Goal: Information Seeking & Learning: Compare options

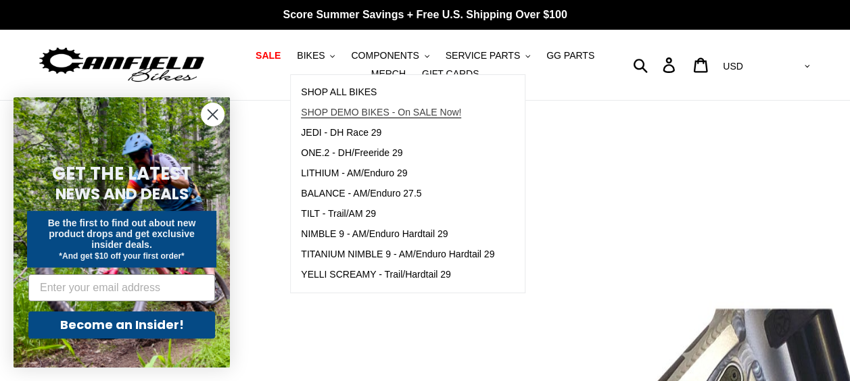
click at [334, 113] on span "SHOP DEMO BIKES - On SALE Now!" at bounding box center [381, 112] width 160 height 11
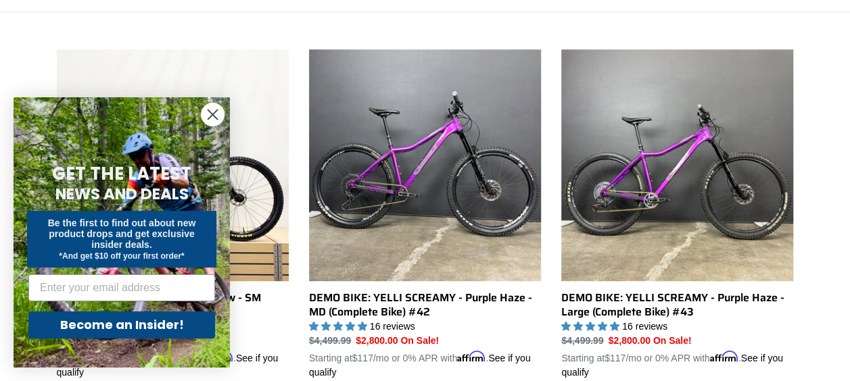
click at [204, 112] on circle "Close dialog" at bounding box center [212, 114] width 22 height 22
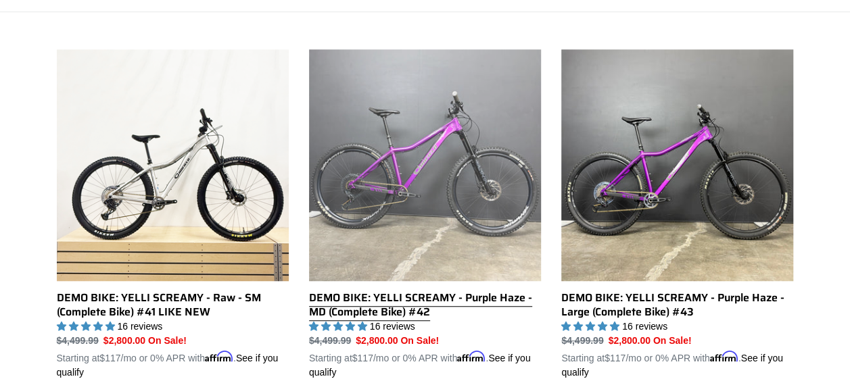
click at [470, 218] on link "DEMO BIKE: YELLI SCREAMY - Purple Haze - MD (Complete Bike) #42" at bounding box center [425, 214] width 232 height 331
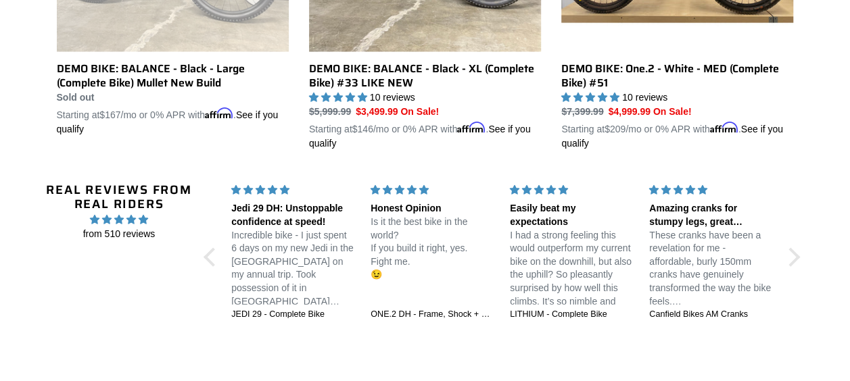
click at [534, 297] on p "I had a strong feeling this would outperform my current bike on the downhill, b…" at bounding box center [571, 275] width 123 height 93
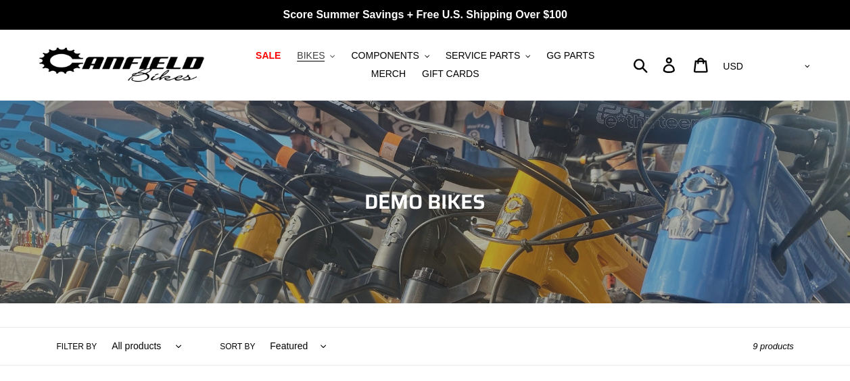
click at [297, 56] on span "BIKES" at bounding box center [311, 55] width 28 height 11
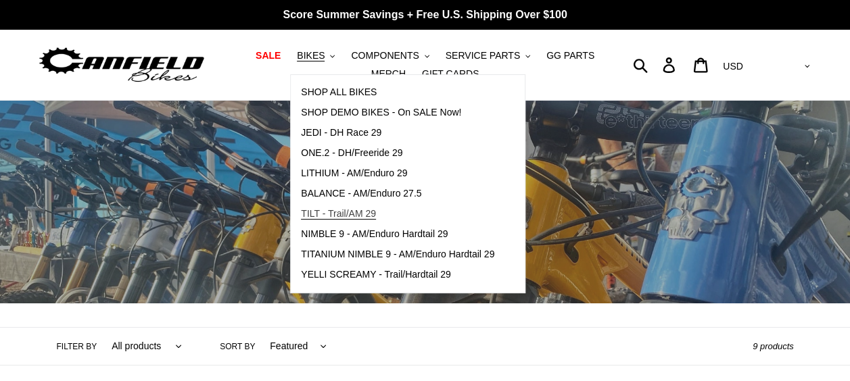
click at [374, 216] on link "TILT - Trail/AM 29" at bounding box center [398, 214] width 214 height 20
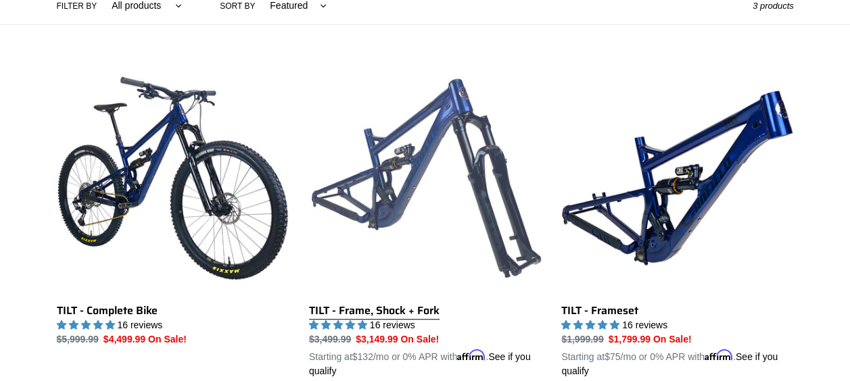
click at [376, 220] on link "TILT - Frame, Shock + Fork" at bounding box center [425, 220] width 232 height 316
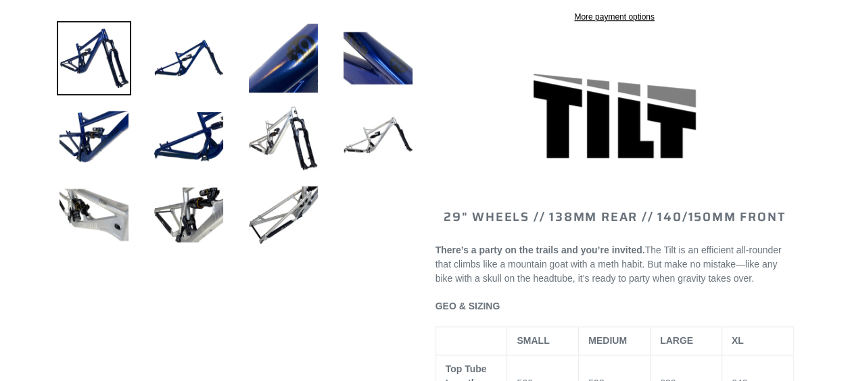
select select "highest-rating"
